Goal: Task Accomplishment & Management: Use online tool/utility

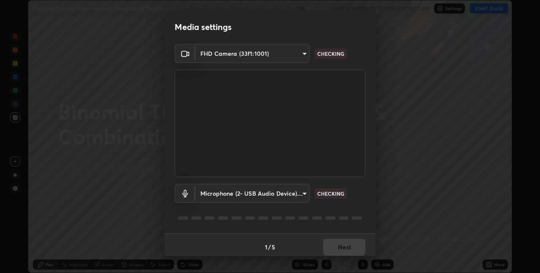
scroll to position [273, 540]
click at [302, 193] on body "Erase all Binomial Theorem, Permutation & Combination, Probability-09 Recording…" at bounding box center [270, 136] width 540 height 273
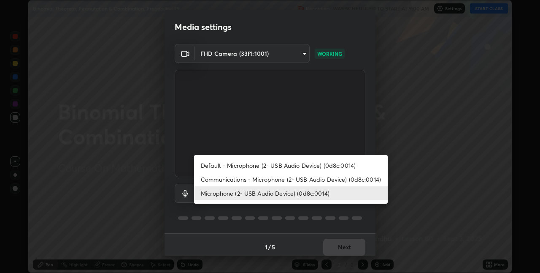
click at [293, 177] on li "Communications - Microphone (2- USB Audio Device) (0d8c:0014)" at bounding box center [291, 179] width 194 height 14
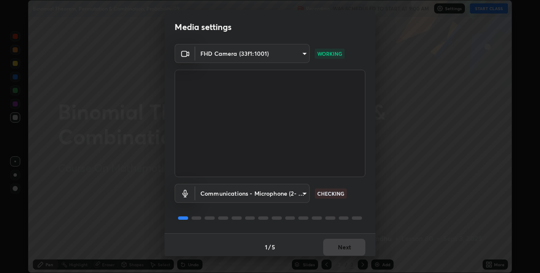
click at [302, 194] on body "Erase all Binomial Theorem, Permutation & Combination, Probability-09 Recording…" at bounding box center [270, 136] width 540 height 273
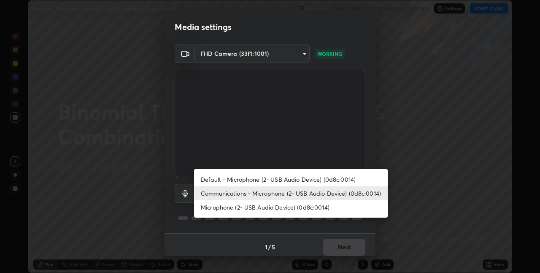
click at [289, 206] on li "Microphone (2- USB Audio Device) (0d8c:0014)" at bounding box center [291, 207] width 194 height 14
type input "0141af1c002a595cd218a70ccb0efff1f7f3d09c80e02ad8f39e980154a391e0"
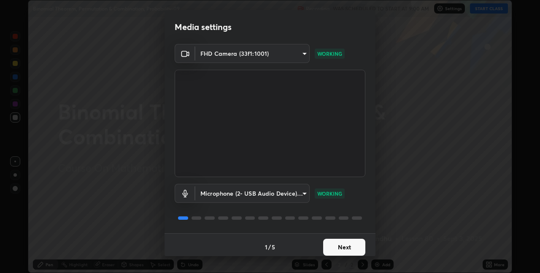
click at [356, 246] on button "Next" at bounding box center [344, 247] width 42 height 17
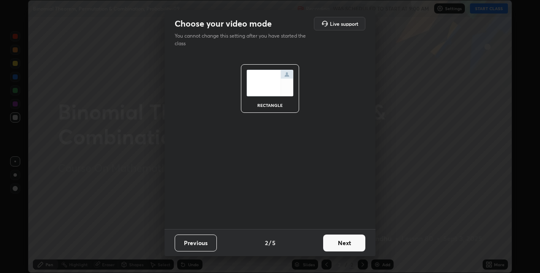
click at [359, 241] on button "Next" at bounding box center [344, 242] width 42 height 17
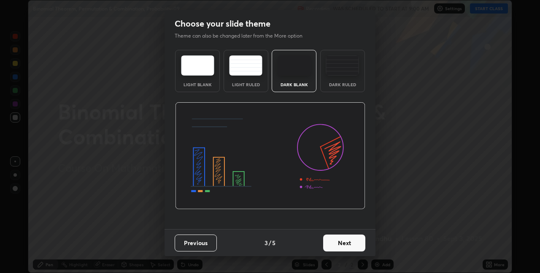
click at [359, 239] on button "Next" at bounding box center [344, 242] width 42 height 17
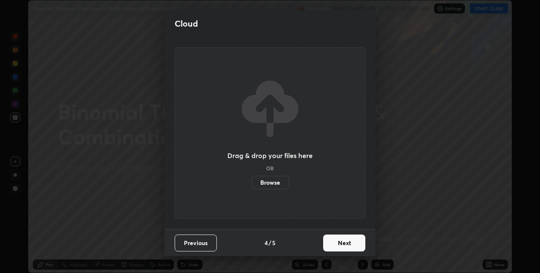
click at [359, 239] on button "Next" at bounding box center [344, 242] width 42 height 17
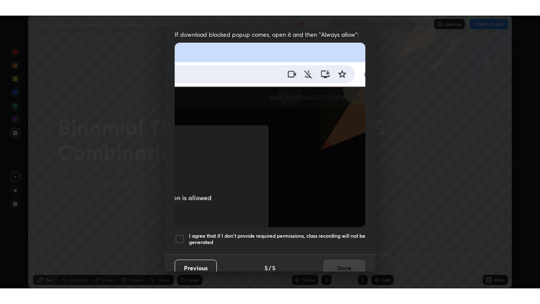
scroll to position [176, 0]
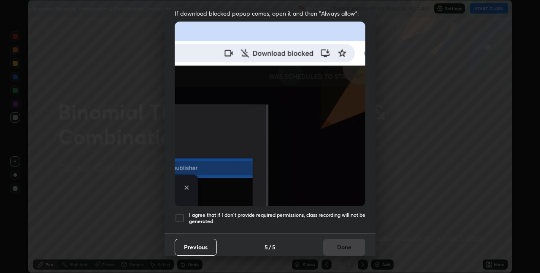
click at [354, 212] on h5 "I agree that if I don't provide required permissions, class recording will not …" at bounding box center [277, 218] width 176 height 13
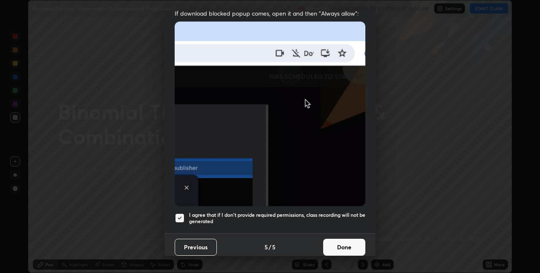
click at [359, 244] on button "Done" at bounding box center [344, 247] width 42 height 17
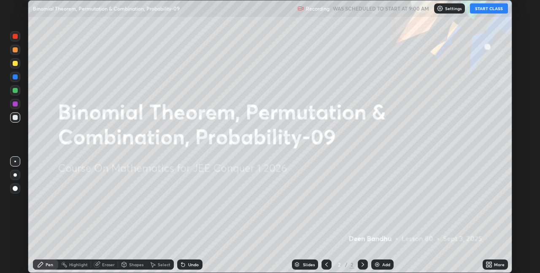
click at [487, 262] on icon at bounding box center [488, 263] width 2 height 2
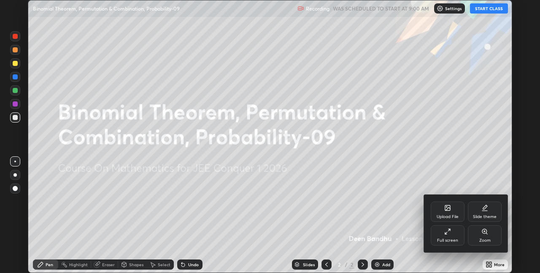
click at [446, 235] on div "Full screen" at bounding box center [448, 235] width 34 height 20
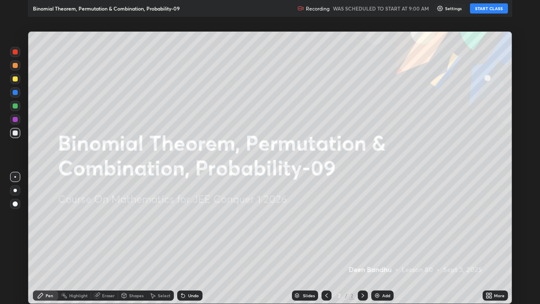
scroll to position [304, 540]
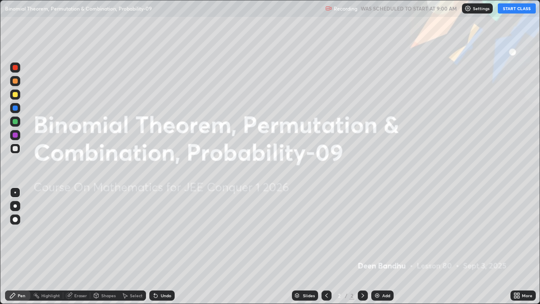
click at [518, 10] on button "START CLASS" at bounding box center [517, 8] width 38 height 10
click at [384, 272] on div "Add" at bounding box center [386, 295] width 8 height 4
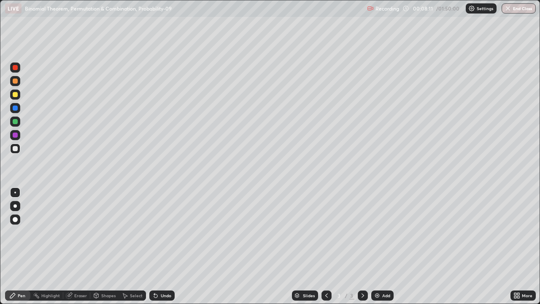
click at [14, 134] on div at bounding box center [15, 135] width 5 height 5
click at [16, 135] on div at bounding box center [15, 135] width 5 height 5
click at [385, 272] on div "Add" at bounding box center [386, 295] width 8 height 4
click at [326, 272] on icon at bounding box center [326, 295] width 7 height 7
click at [362, 272] on icon at bounding box center [363, 295] width 7 height 7
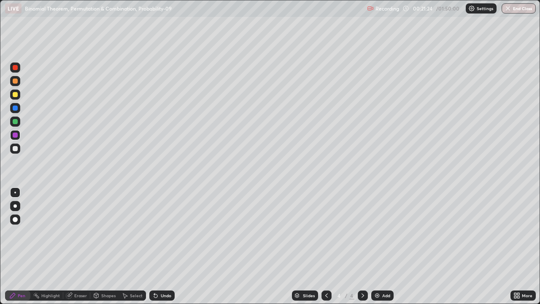
click at [385, 272] on div "Add" at bounding box center [386, 295] width 8 height 4
click at [16, 135] on div at bounding box center [15, 135] width 5 height 5
click at [16, 122] on div at bounding box center [15, 121] width 5 height 5
click at [382, 272] on div "Add" at bounding box center [386, 295] width 8 height 4
click at [83, 272] on div "Eraser" at bounding box center [80, 295] width 13 height 4
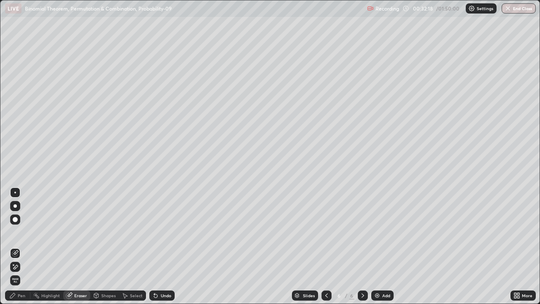
click at [17, 272] on div "Pen" at bounding box center [17, 295] width 25 height 10
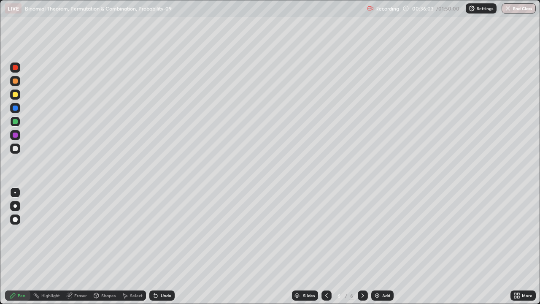
click at [15, 135] on div at bounding box center [15, 135] width 5 height 5
click at [15, 81] on div at bounding box center [15, 81] width 5 height 5
click at [384, 272] on div "Add" at bounding box center [386, 295] width 8 height 4
click at [17, 134] on div at bounding box center [15, 135] width 5 height 5
click at [387, 272] on div "Add" at bounding box center [386, 295] width 8 height 4
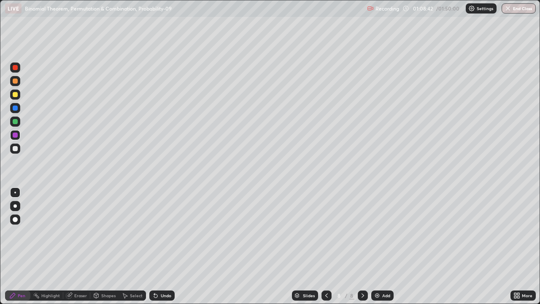
click at [15, 121] on div at bounding box center [15, 121] width 5 height 5
click at [382, 272] on div "Add" at bounding box center [386, 295] width 8 height 4
click at [13, 133] on div at bounding box center [15, 135] width 5 height 5
click at [326, 272] on icon at bounding box center [326, 295] width 7 height 7
click at [326, 272] on icon at bounding box center [327, 295] width 3 height 4
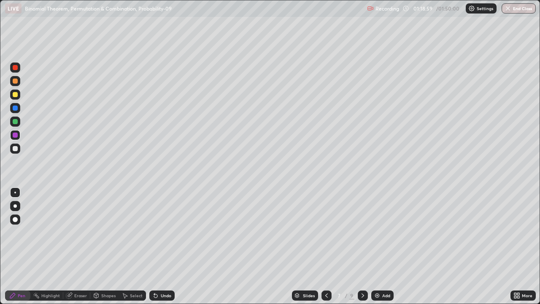
click at [327, 272] on icon at bounding box center [326, 295] width 7 height 7
click at [326, 272] on icon at bounding box center [326, 295] width 7 height 7
click at [362, 272] on icon at bounding box center [363, 295] width 7 height 7
click at [360, 272] on icon at bounding box center [363, 295] width 7 height 7
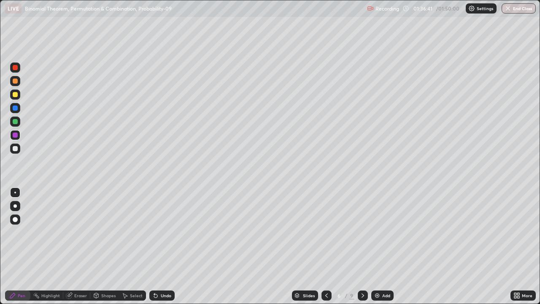
click at [362, 272] on icon at bounding box center [363, 295] width 7 height 7
click at [361, 272] on div at bounding box center [363, 295] width 10 height 10
click at [362, 272] on icon at bounding box center [363, 295] width 7 height 7
click at [526, 11] on button "End Class" at bounding box center [519, 8] width 33 height 10
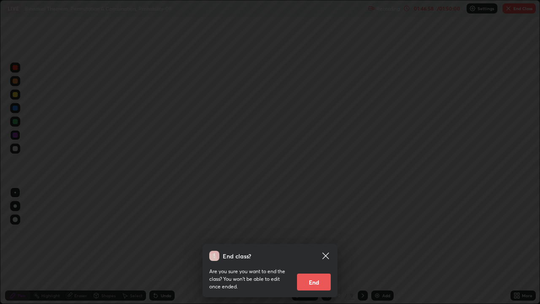
click at [317, 272] on button "End" at bounding box center [314, 282] width 34 height 17
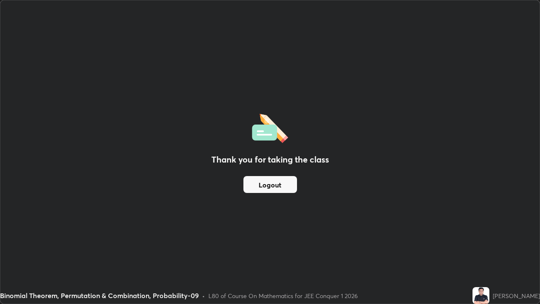
click at [269, 183] on button "Logout" at bounding box center [271, 184] width 54 height 17
